Goal: Task Accomplishment & Management: Complete application form

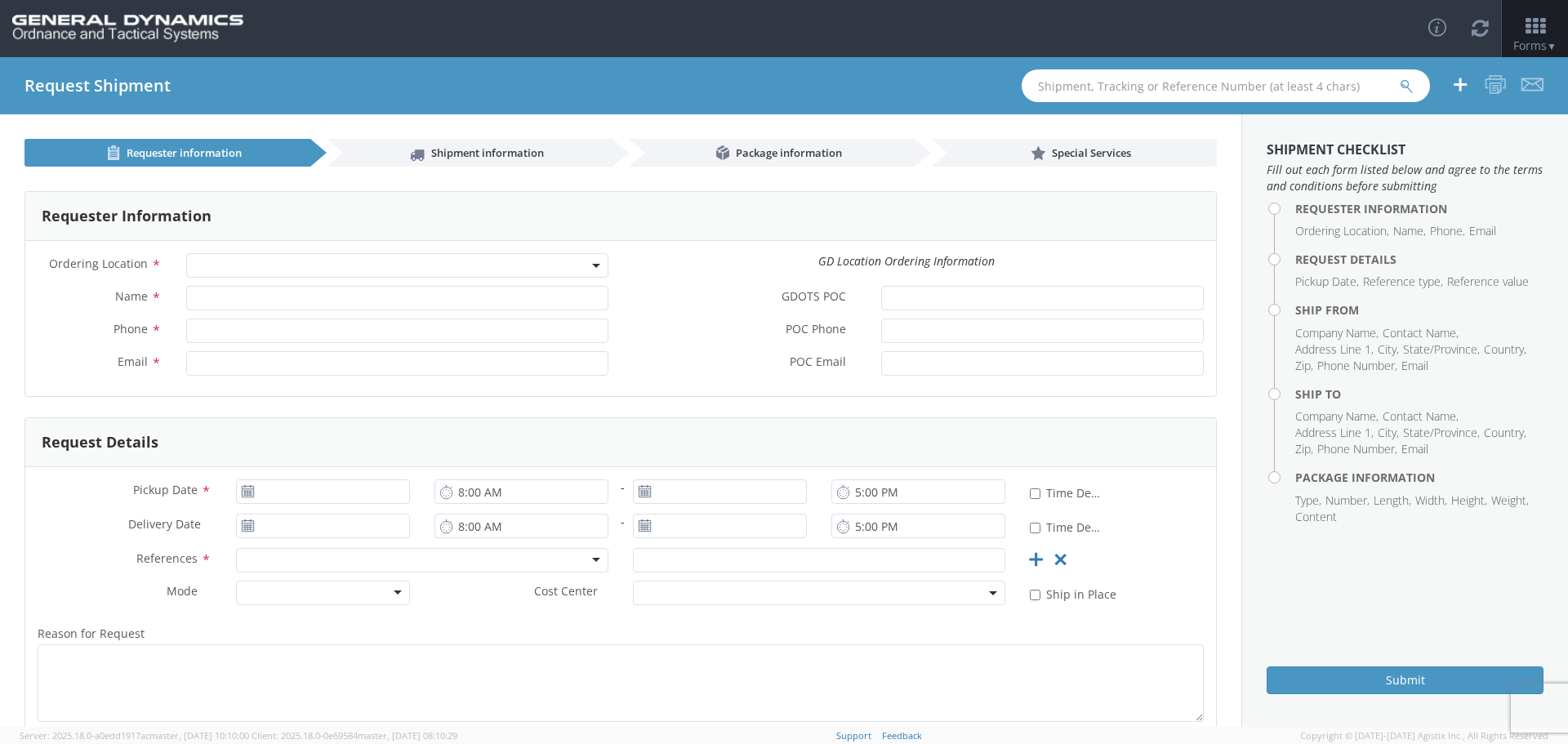
select select
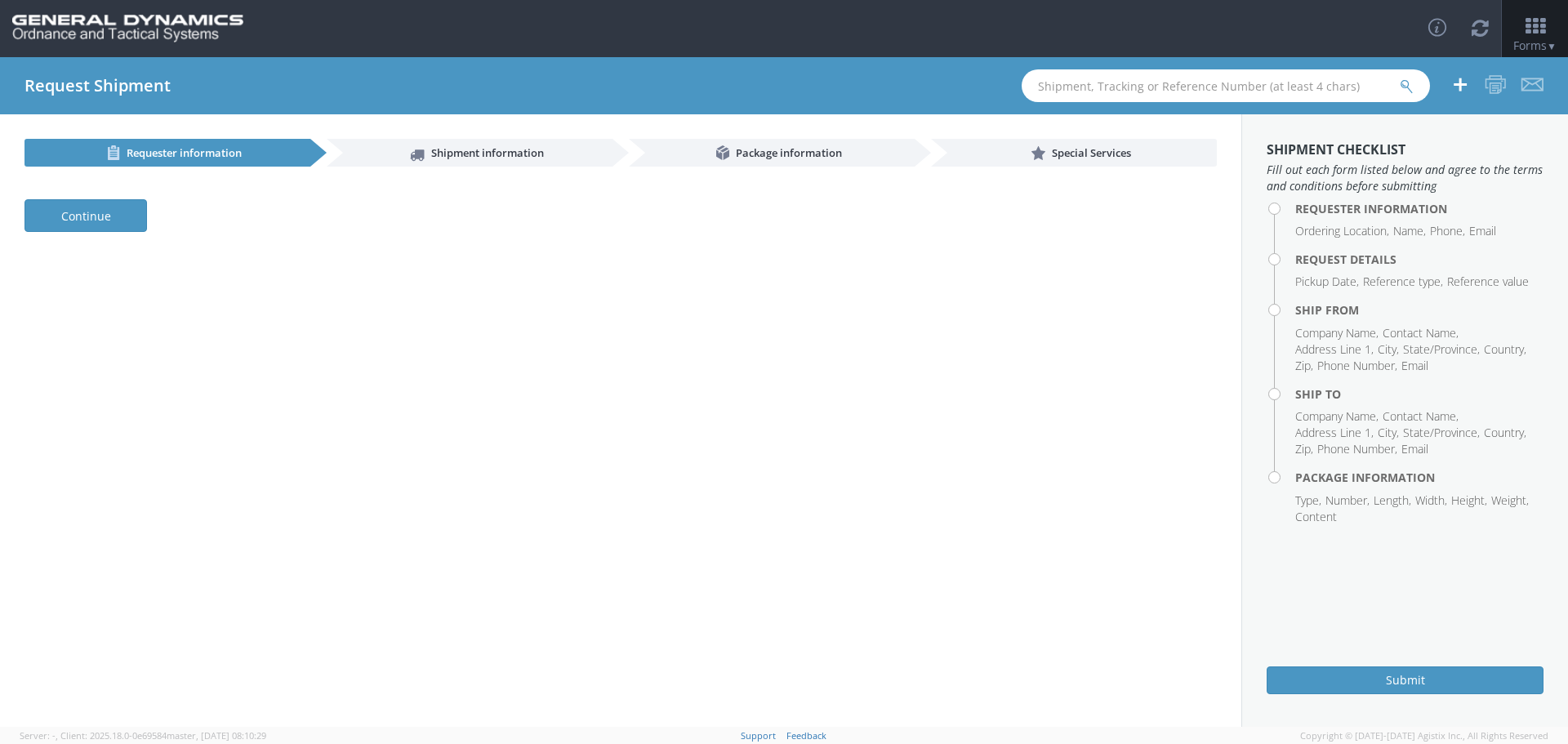
select select
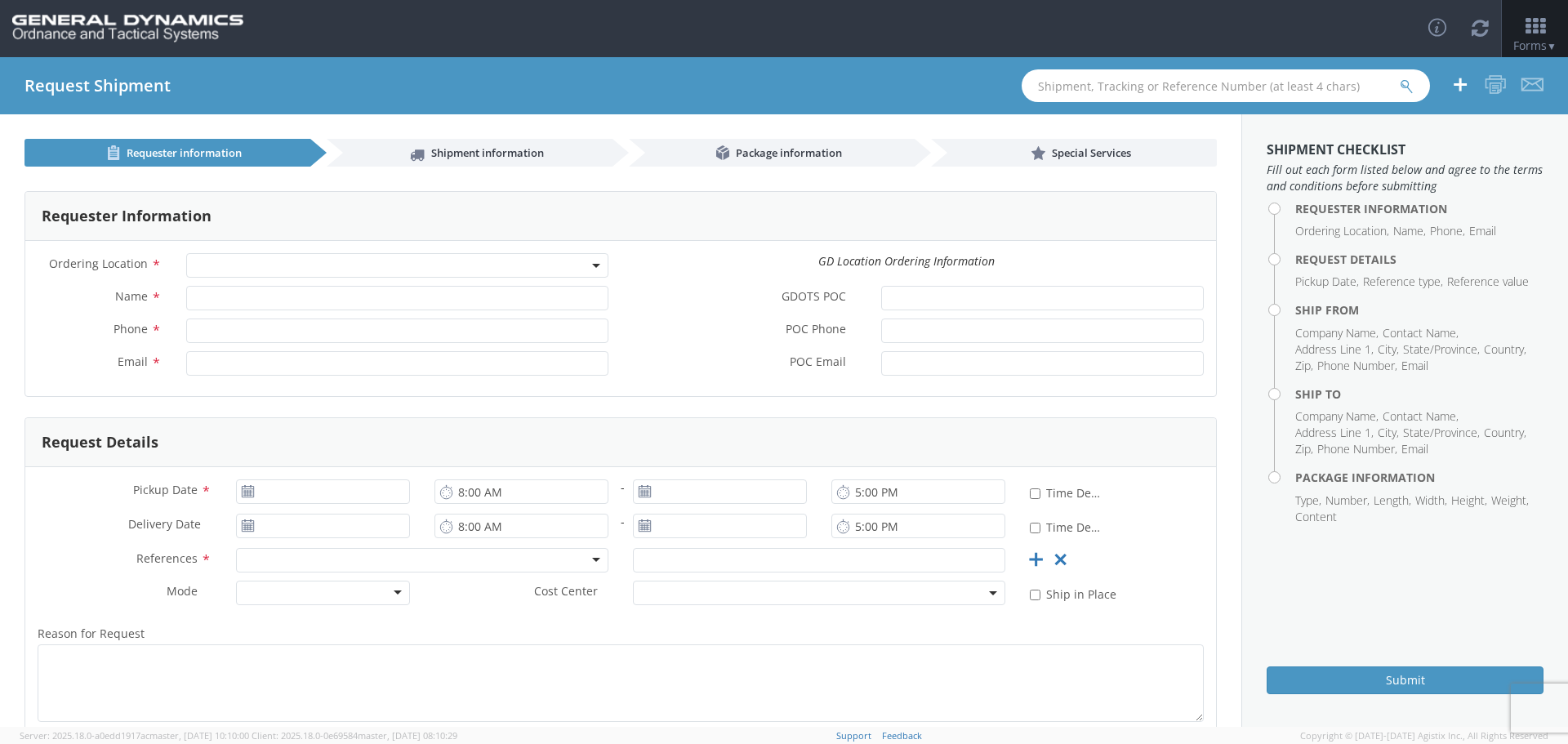
select select
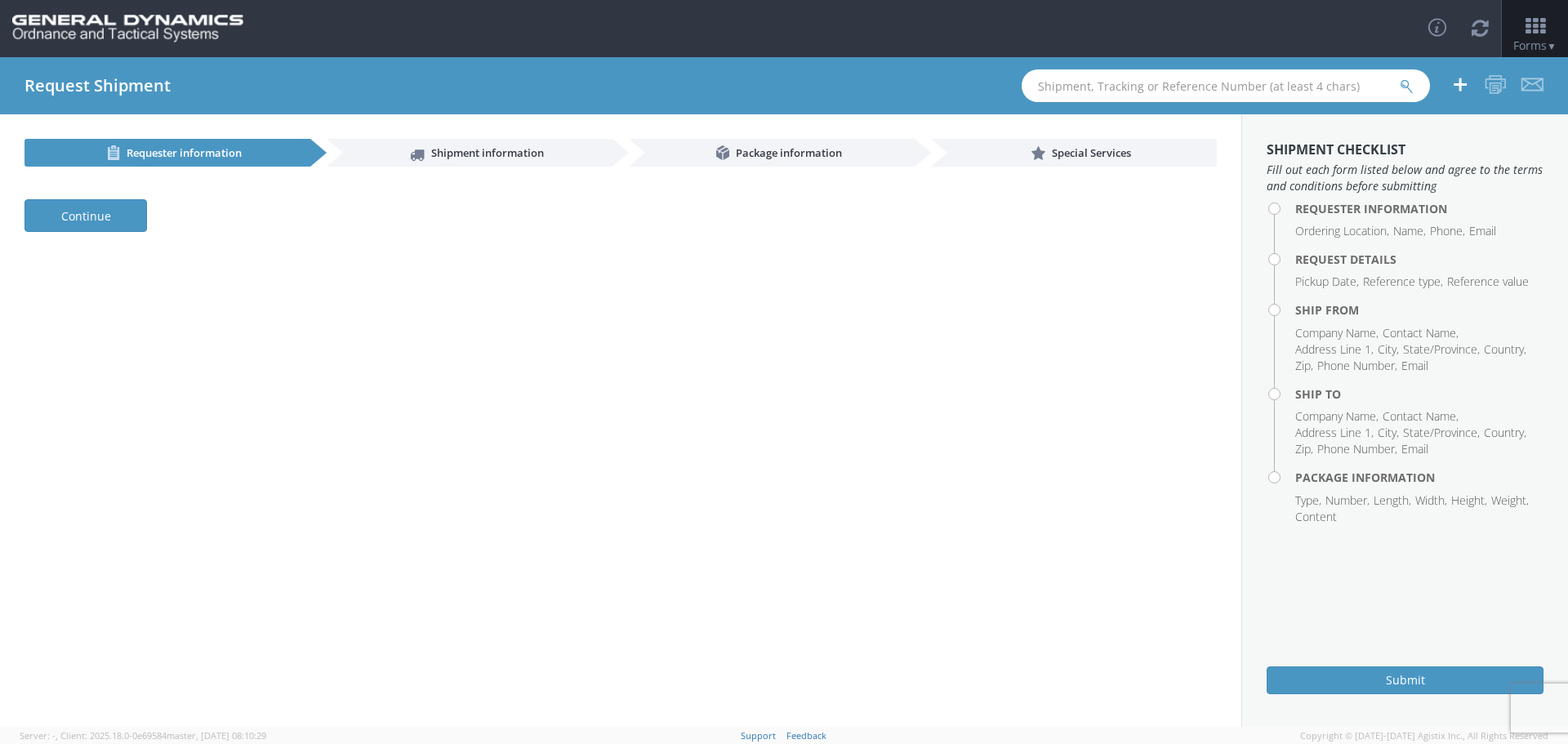
select select
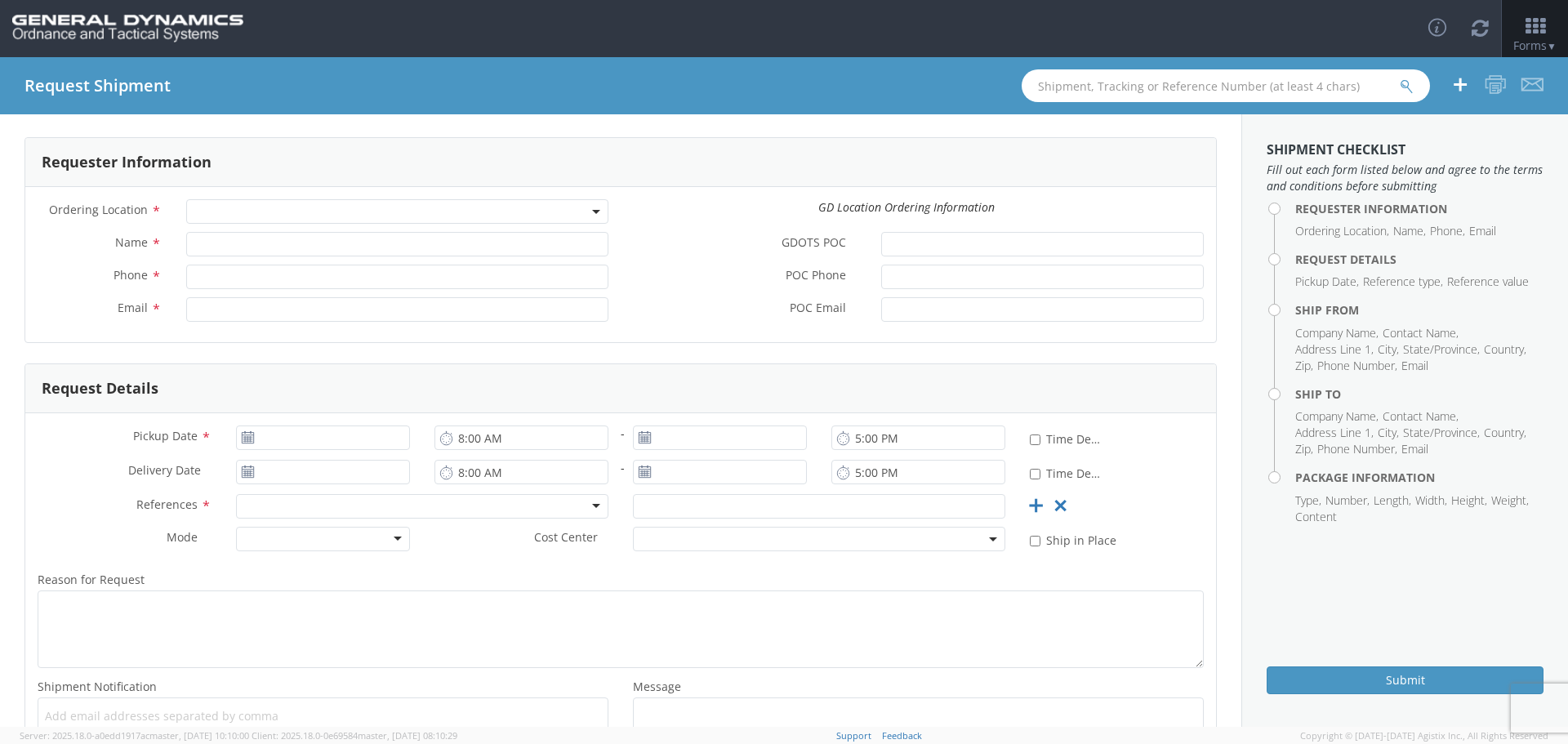
scroll to position [82, 0]
